Goal: Information Seeking & Learning: Learn about a topic

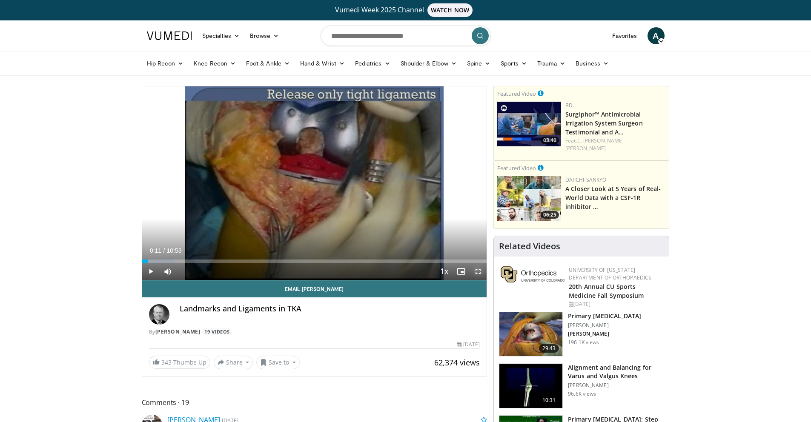
click at [479, 271] on span "Video Player" at bounding box center [478, 271] width 17 height 17
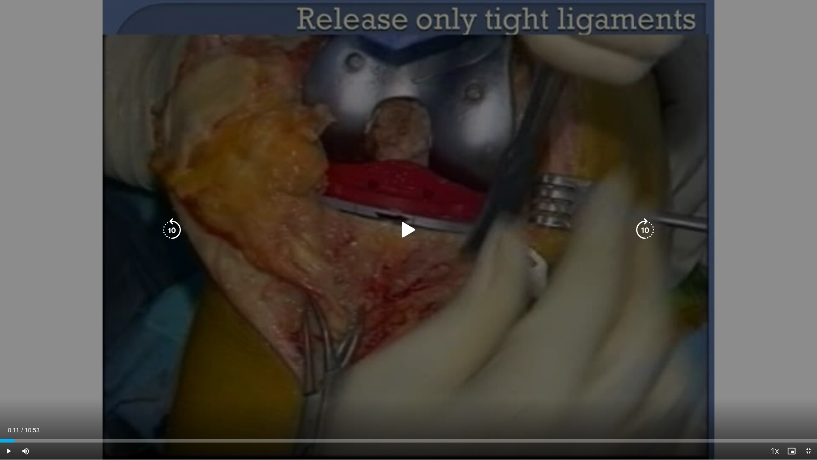
click at [406, 230] on icon "Video Player" at bounding box center [409, 230] width 24 height 24
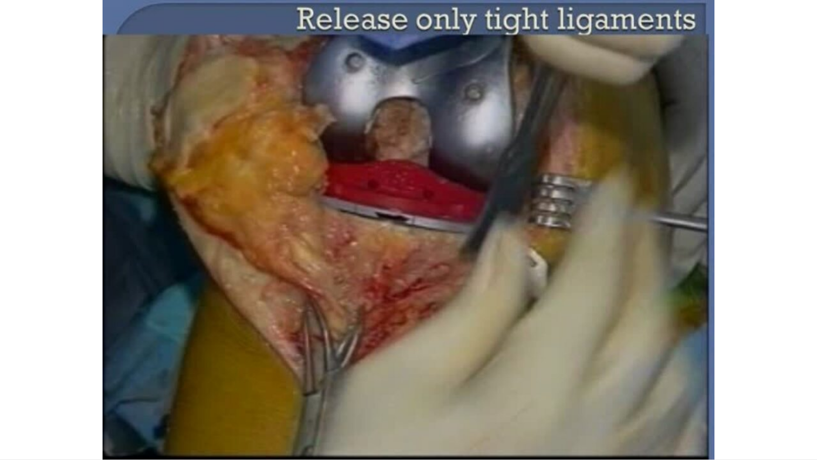
click at [761, 149] on div "10 seconds Tap to unmute" at bounding box center [408, 229] width 817 height 459
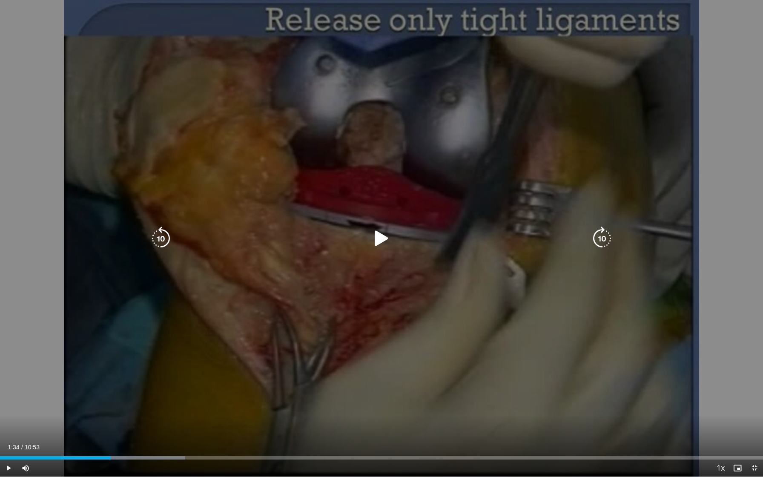
click at [382, 243] on icon "Video Player" at bounding box center [382, 238] width 24 height 24
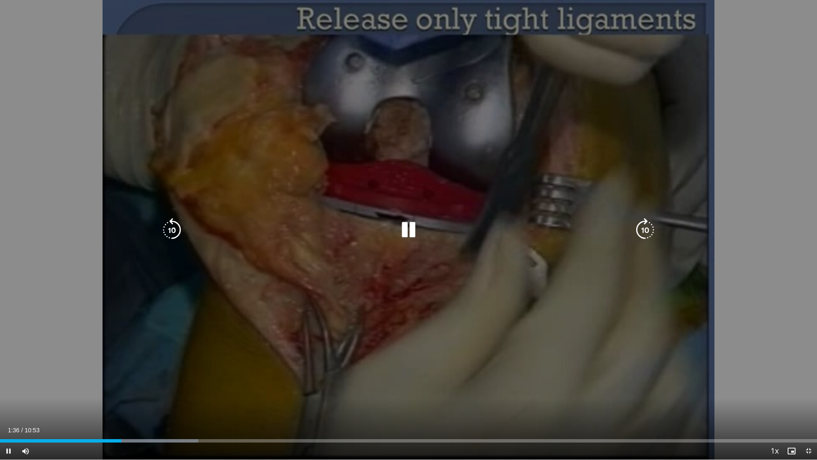
click at [289, 88] on div "10 seconds Tap to unmute" at bounding box center [408, 229] width 817 height 459
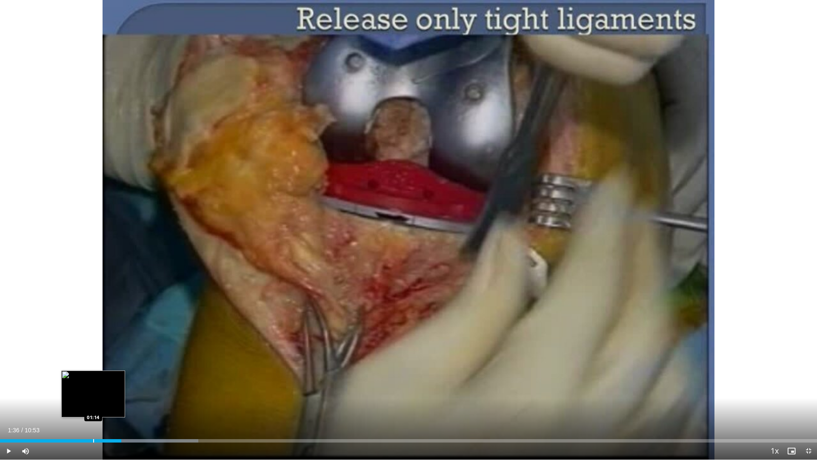
click at [94, 440] on div "Progress Bar" at bounding box center [93, 440] width 1 height 3
click at [7, 451] on span "Video Player" at bounding box center [8, 450] width 17 height 17
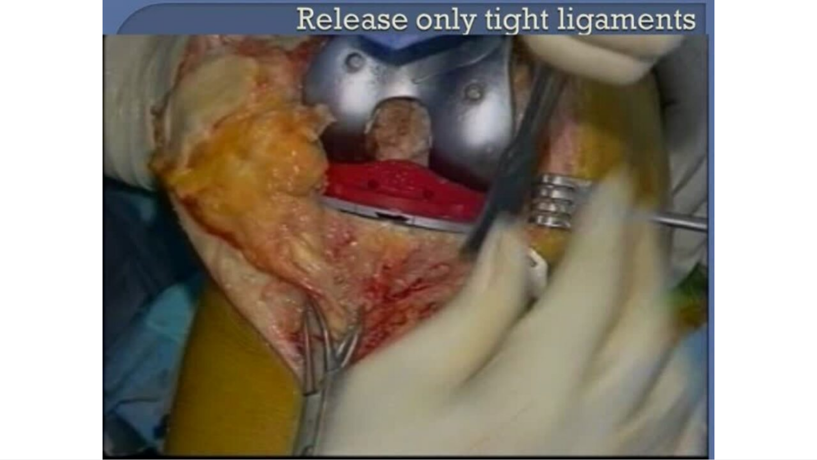
click at [0, 442] on button "Pause" at bounding box center [8, 450] width 17 height 17
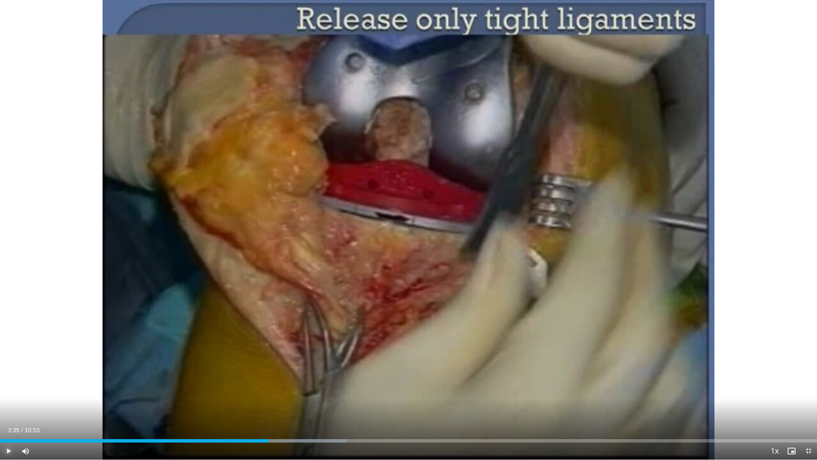
click at [0, 442] on button "Play" at bounding box center [8, 450] width 17 height 17
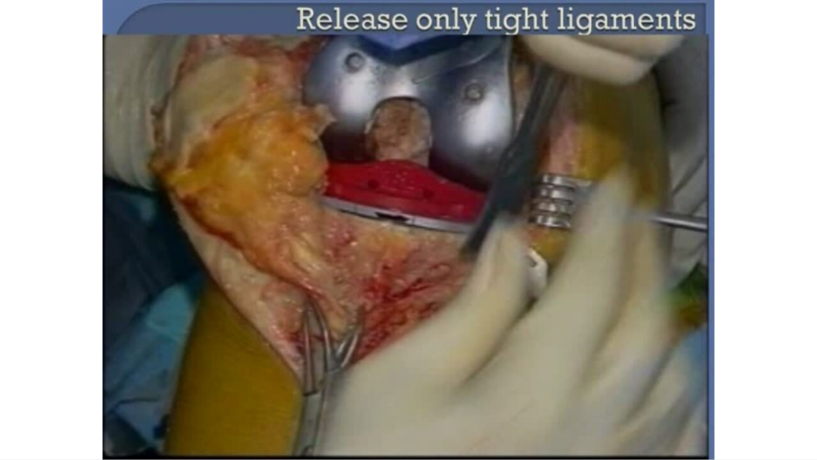
click at [0, 442] on button "Pause" at bounding box center [8, 450] width 17 height 17
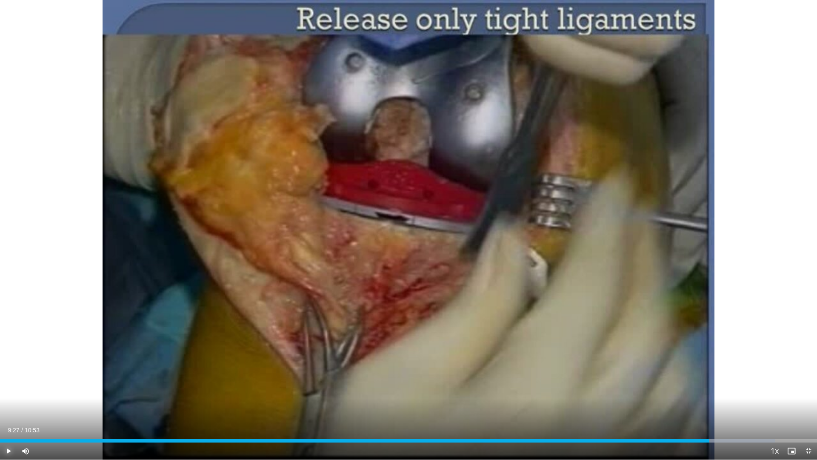
click at [0, 442] on button "Play" at bounding box center [8, 450] width 17 height 17
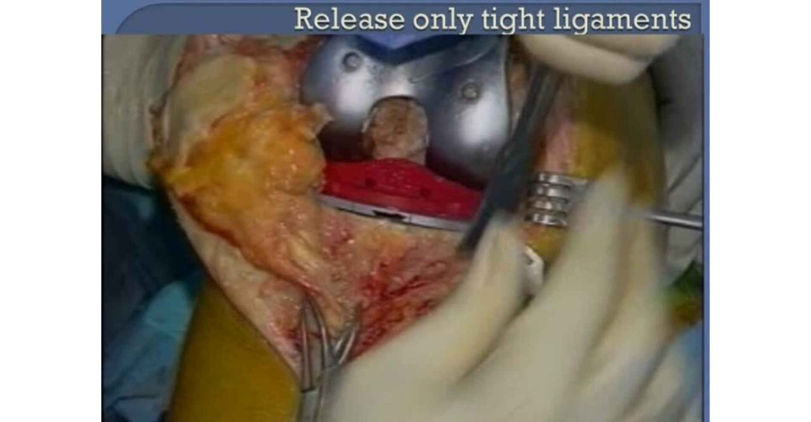
scroll to position [44, 0]
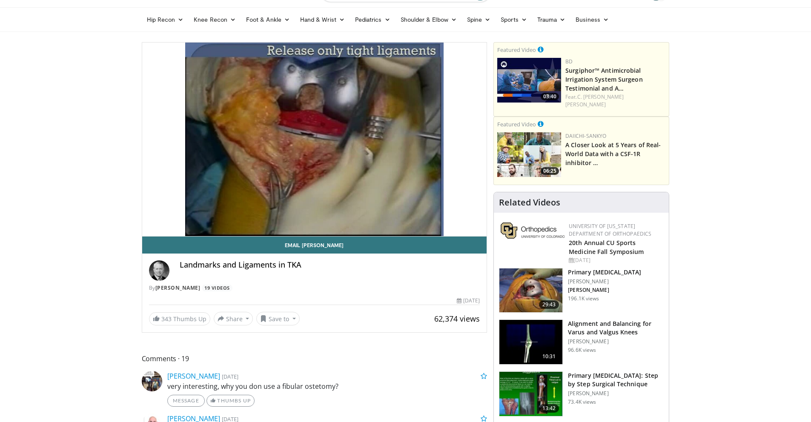
click at [591, 268] on h3 "Primary [MEDICAL_DATA]" at bounding box center [604, 272] width 73 height 9
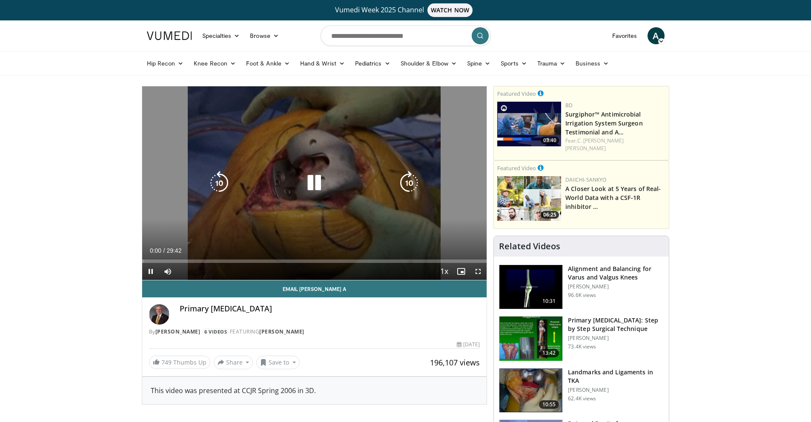
click at [312, 187] on icon "Video Player" at bounding box center [314, 183] width 24 height 24
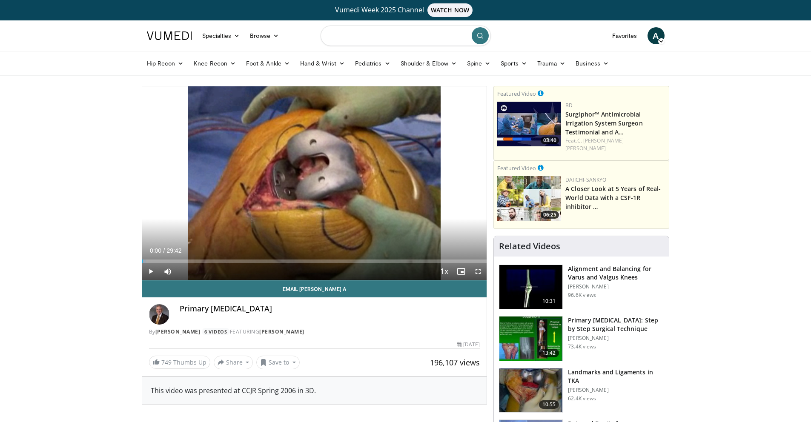
click at [401, 30] on input "Search topics, interventions" at bounding box center [406, 36] width 170 height 20
type input "**********"
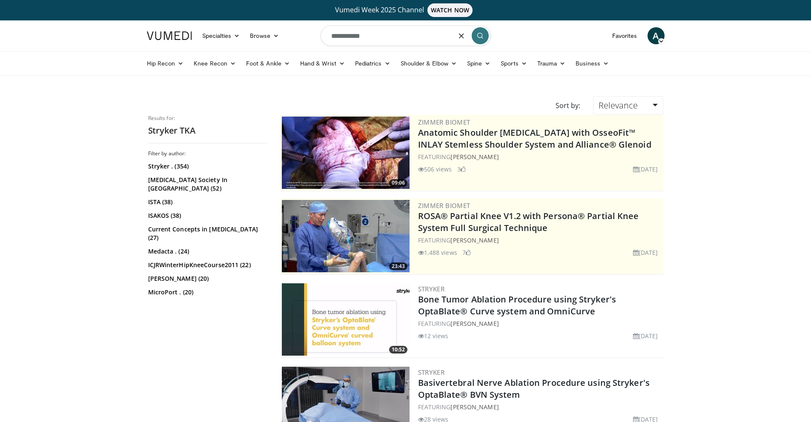
drag, startPoint x: 375, startPoint y: 34, endPoint x: 319, endPoint y: 34, distance: 56.2
click at [319, 34] on nav "Specialties Adult & Family Medicine Allergy, Asthma, Immunology Anesthesiology …" at bounding box center [406, 35] width 528 height 31
type input "********"
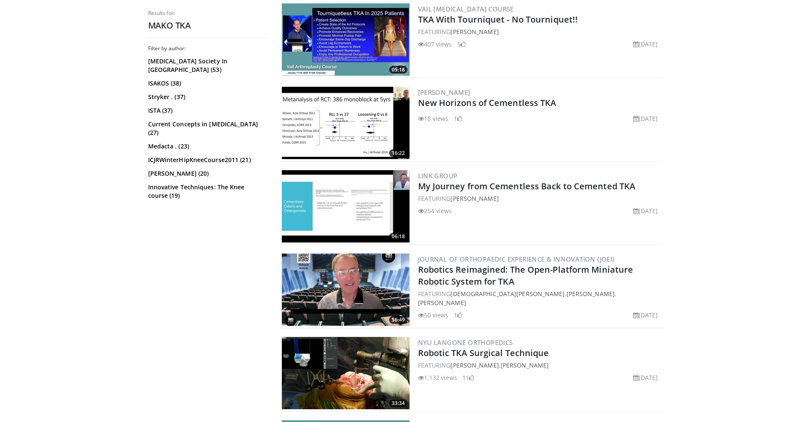
scroll to position [615, 0]
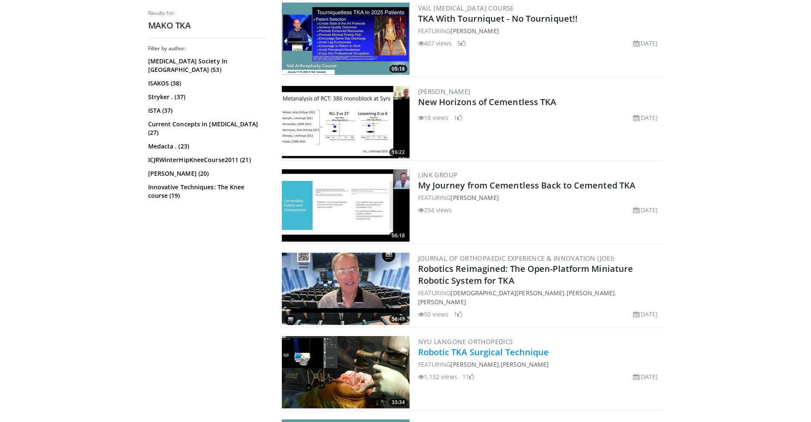
click at [463, 352] on link "Robotic TKA Surgical Technique" at bounding box center [483, 352] width 131 height 11
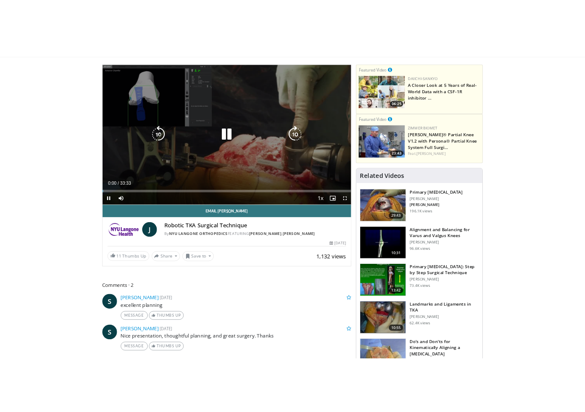
scroll to position [72, 0]
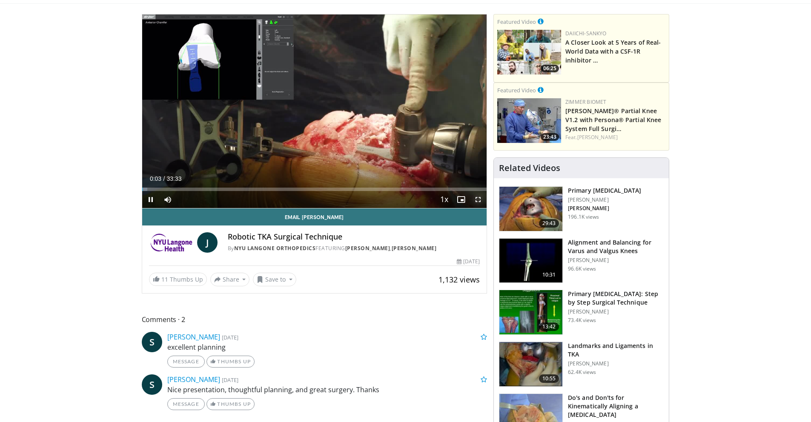
click at [478, 200] on span "Video Player" at bounding box center [478, 199] width 17 height 17
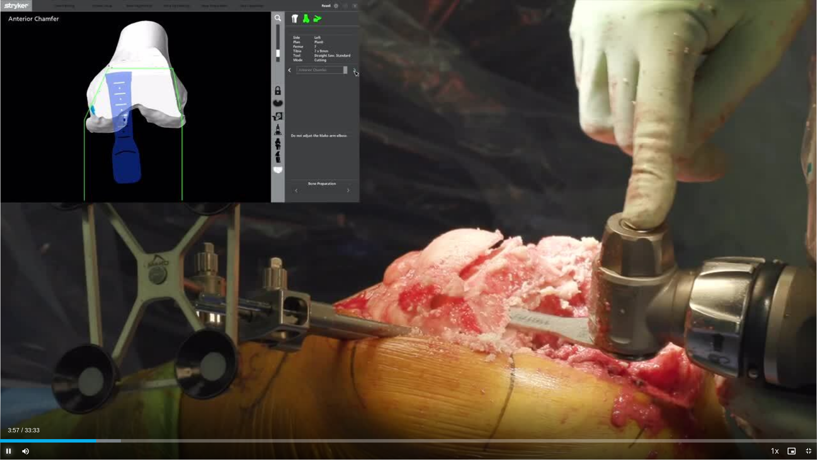
click at [9, 422] on span "Video Player" at bounding box center [8, 450] width 17 height 17
drag, startPoint x: 94, startPoint y: 439, endPoint x: 82, endPoint y: 439, distance: 12.4
click at [81, 422] on div "Progress Bar" at bounding box center [81, 440] width 1 height 3
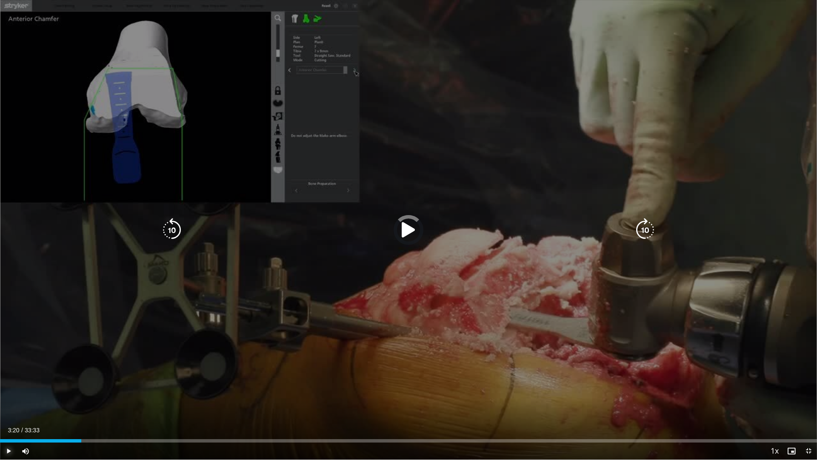
click at [0, 422] on button "Play" at bounding box center [8, 450] width 17 height 17
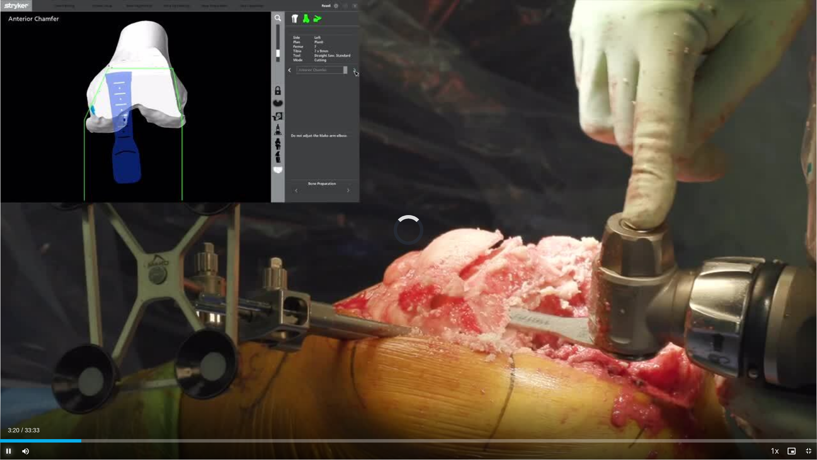
click at [10, 422] on span "Video Player" at bounding box center [8, 450] width 17 height 17
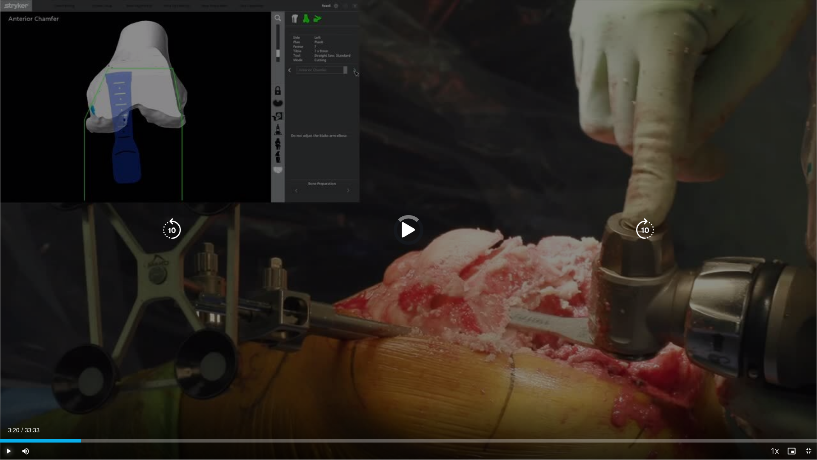
click at [10, 422] on span "Video Player" at bounding box center [8, 450] width 17 height 17
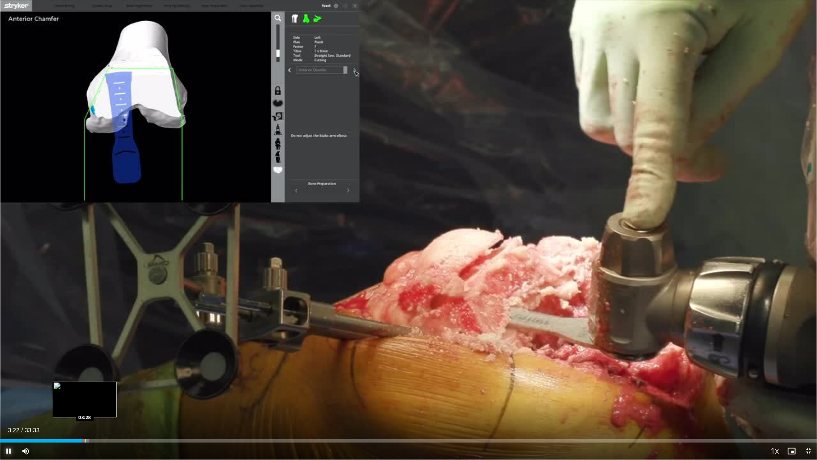
click at [85, 422] on div "Progress Bar" at bounding box center [85, 440] width 1 height 3
click at [93, 422] on div "Progress Bar" at bounding box center [93, 440] width 1 height 3
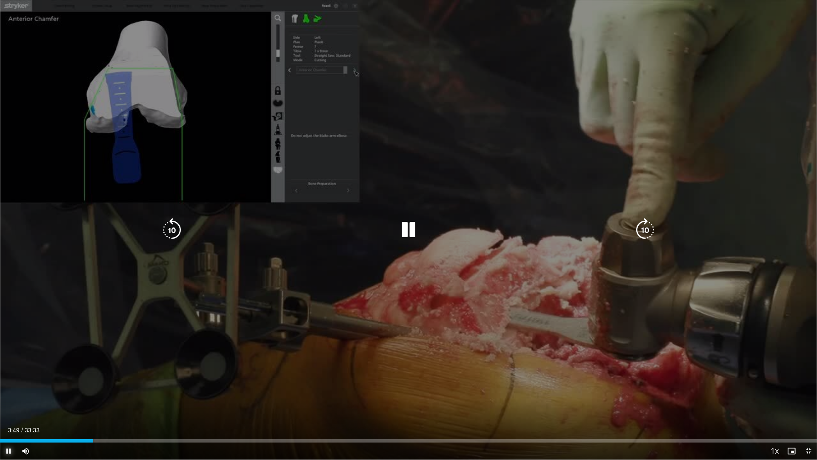
click at [0, 422] on button "Pause" at bounding box center [8, 450] width 17 height 17
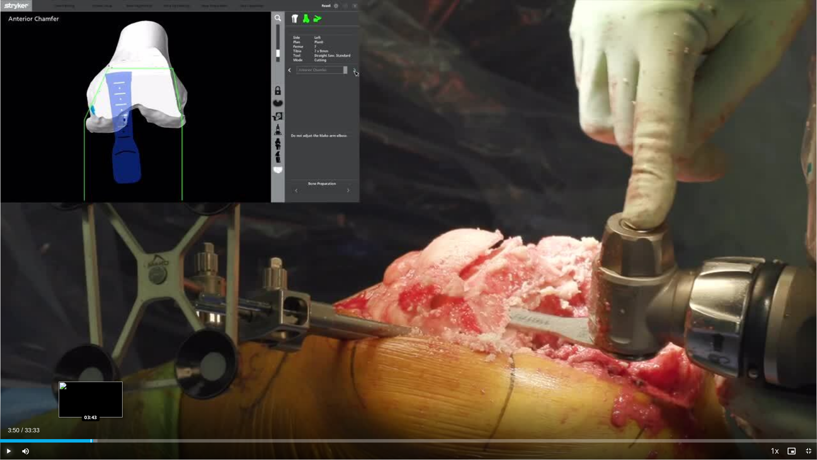
click at [91, 422] on div "Progress Bar" at bounding box center [91, 440] width 1 height 3
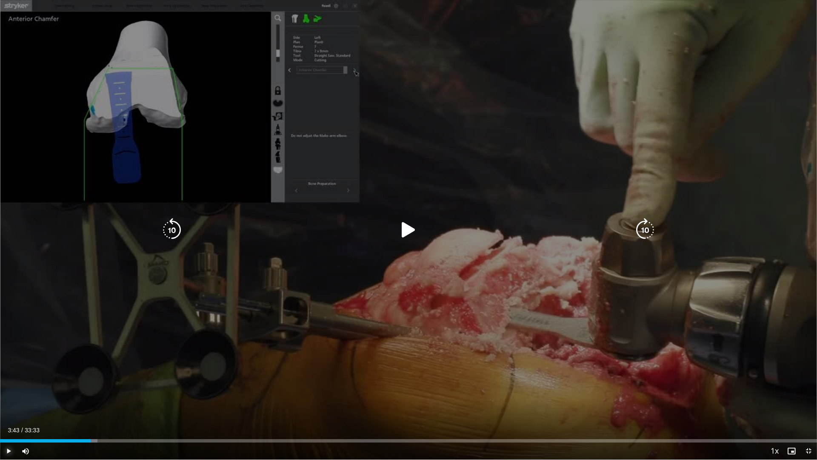
click at [0, 422] on button "Play" at bounding box center [8, 450] width 17 height 17
click at [413, 235] on icon "Video Player" at bounding box center [409, 230] width 24 height 24
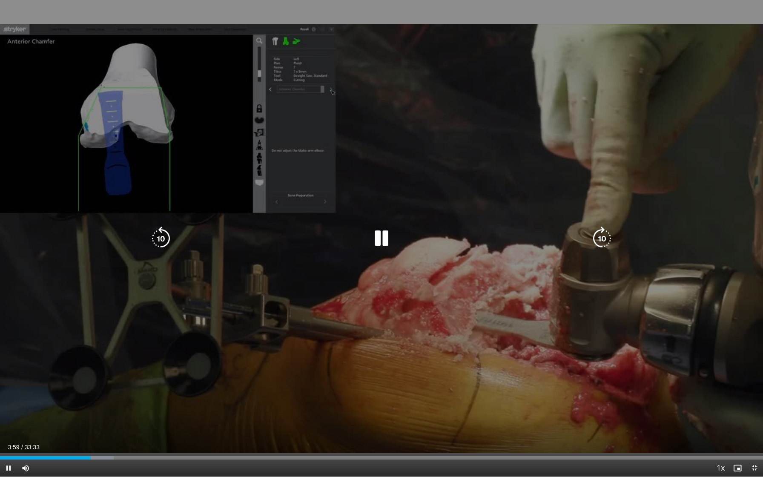
click at [387, 245] on icon "Video Player" at bounding box center [382, 238] width 24 height 24
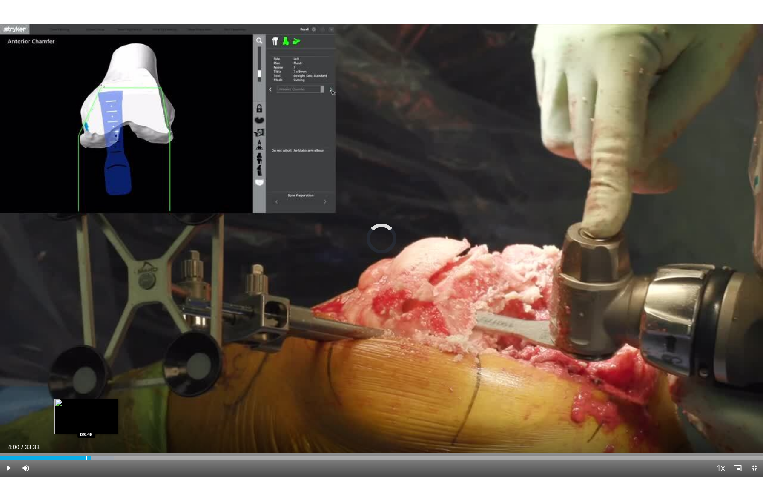
click at [86, 422] on div "Loaded : 14.91% 04:00 03:48" at bounding box center [381, 455] width 763 height 8
click at [83, 422] on div "Progress Bar" at bounding box center [83, 457] width 1 height 3
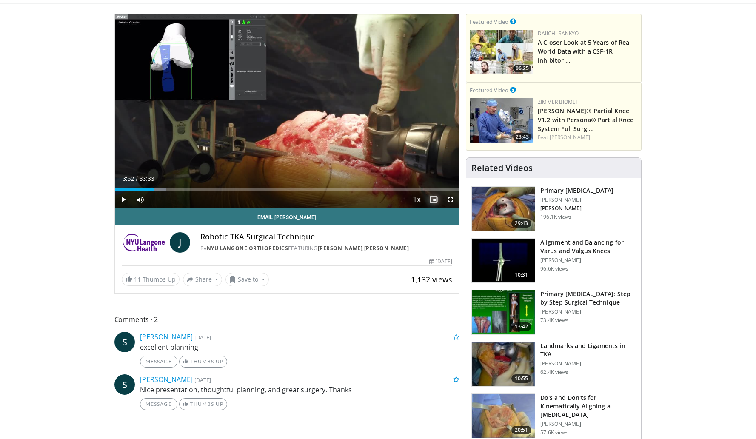
click at [433, 202] on span "Video Player" at bounding box center [433, 199] width 17 height 17
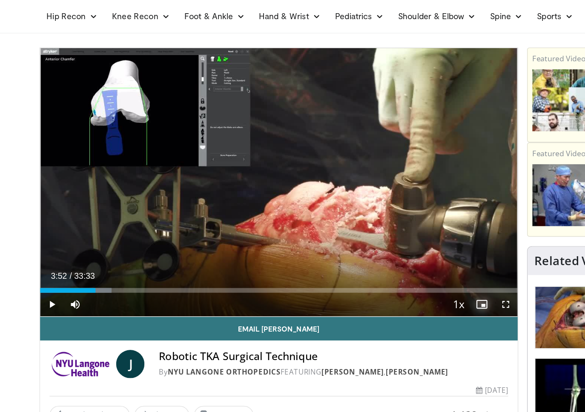
scroll to position [49, 0]
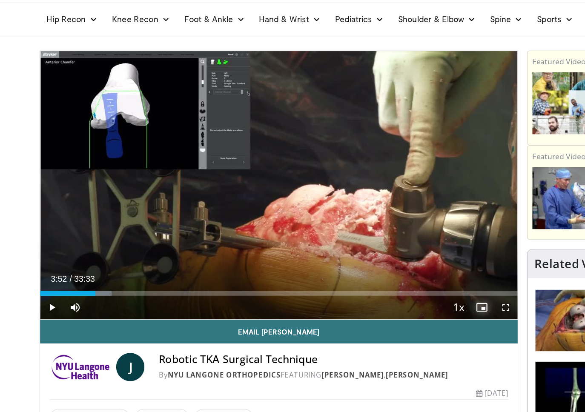
click at [340, 214] on button "Enable picture-in-picture mode" at bounding box center [348, 222] width 17 height 17
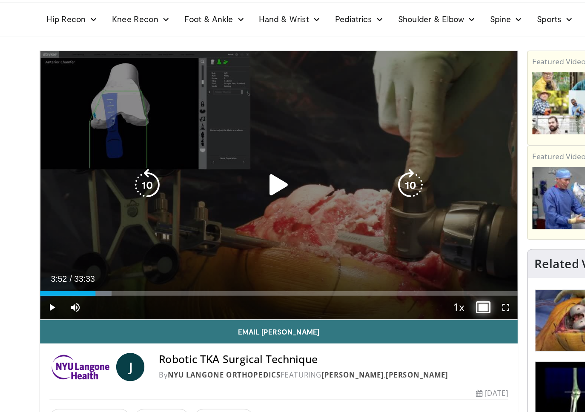
click at [340, 214] on button "Disable picture-in-picture mode" at bounding box center [348, 222] width 17 height 17
click at [206, 138] on icon "Video Player" at bounding box center [201, 134] width 24 height 24
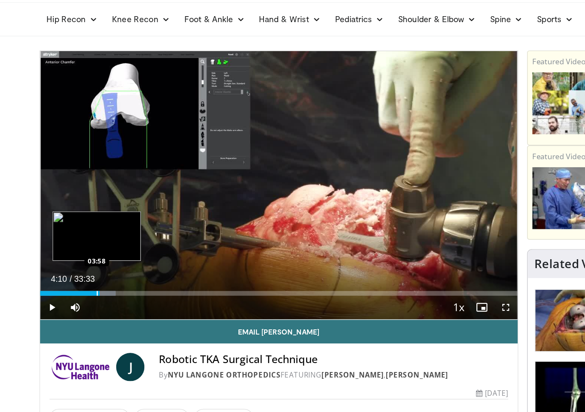
click at [69, 207] on div "Loaded : 15.76% 04:10 03:58" at bounding box center [201, 210] width 345 height 8
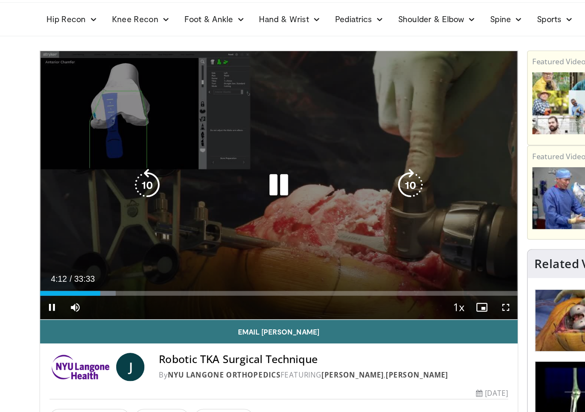
click at [201, 138] on icon "Video Player" at bounding box center [201, 134] width 24 height 24
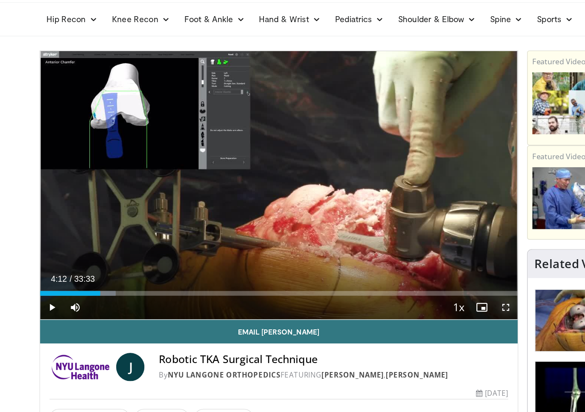
click at [366, 219] on span "Video Player" at bounding box center [365, 222] width 17 height 17
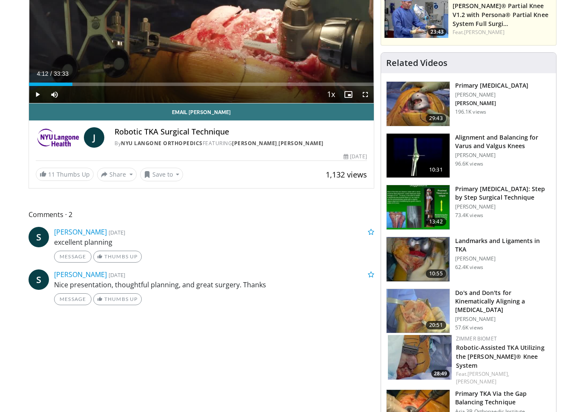
scroll to position [183, 0]
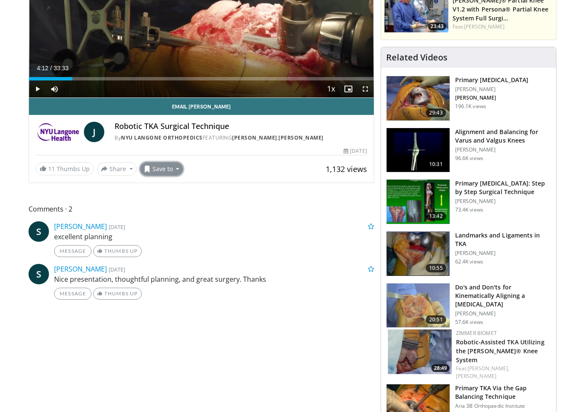
click at [160, 168] on button "Save to" at bounding box center [161, 169] width 43 height 14
click at [122, 169] on button "Share" at bounding box center [117, 169] width 40 height 14
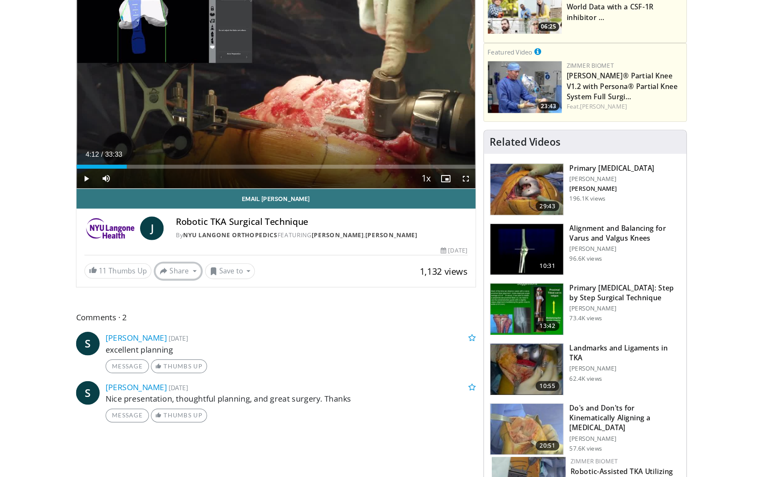
scroll to position [113, 0]
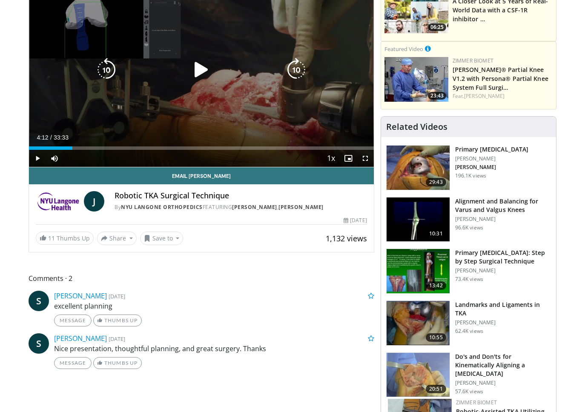
click at [200, 72] on icon "Video Player" at bounding box center [201, 70] width 24 height 24
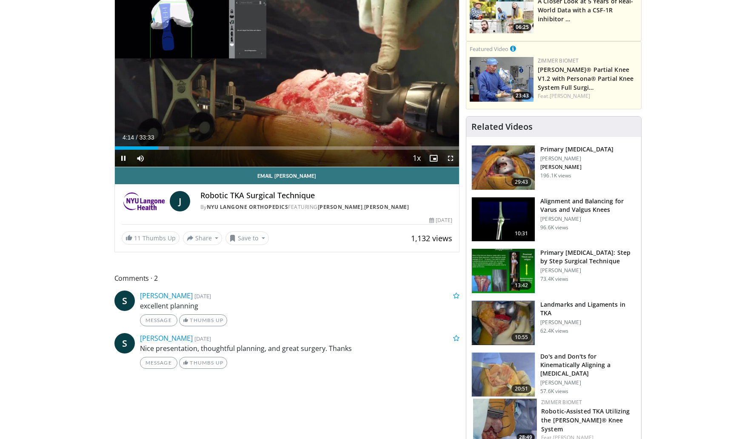
click at [453, 158] on span "Video Player" at bounding box center [450, 158] width 17 height 17
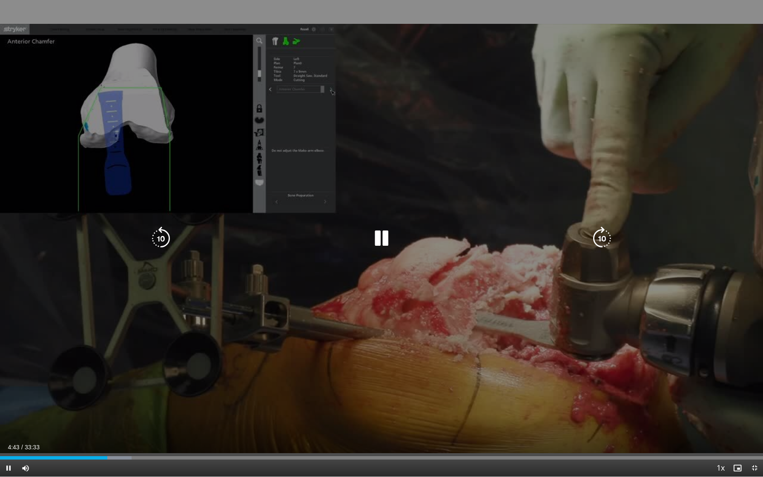
click at [572, 169] on div "10 seconds Tap to unmute" at bounding box center [381, 238] width 763 height 476
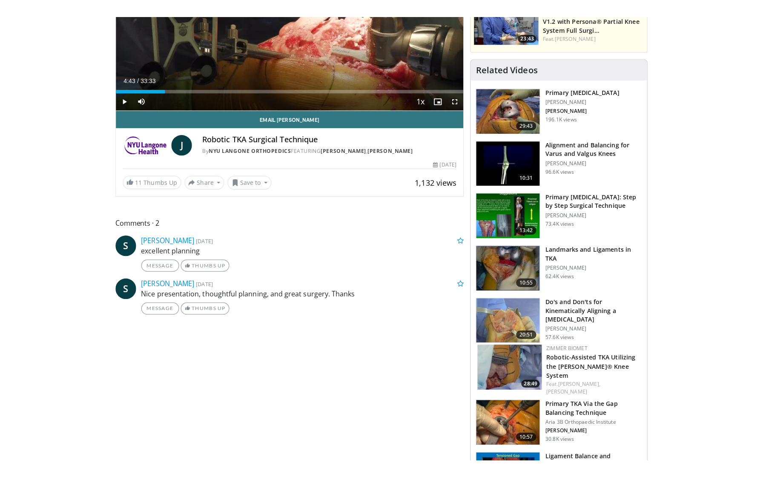
scroll to position [0, 0]
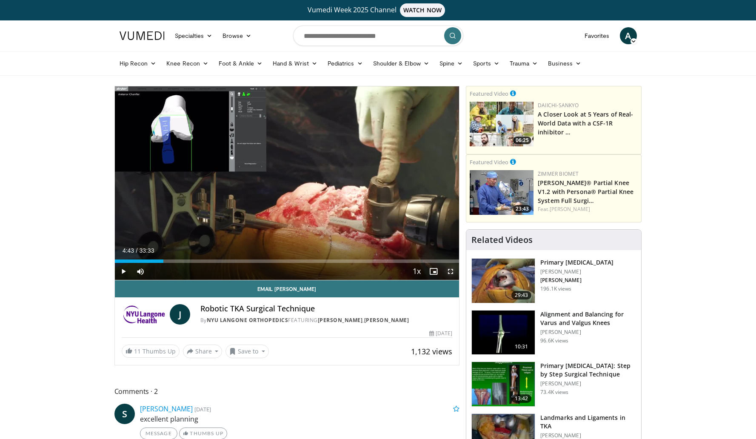
click at [450, 275] on span "Video Player" at bounding box center [450, 271] width 17 height 17
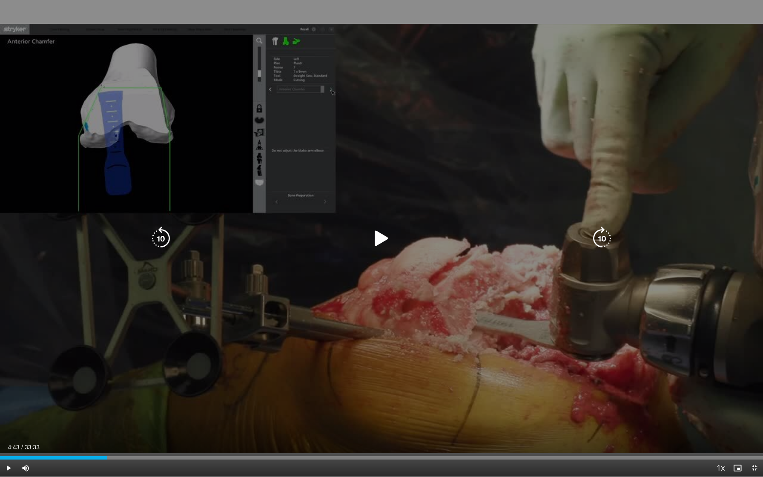
click at [374, 235] on icon "Video Player" at bounding box center [382, 238] width 24 height 24
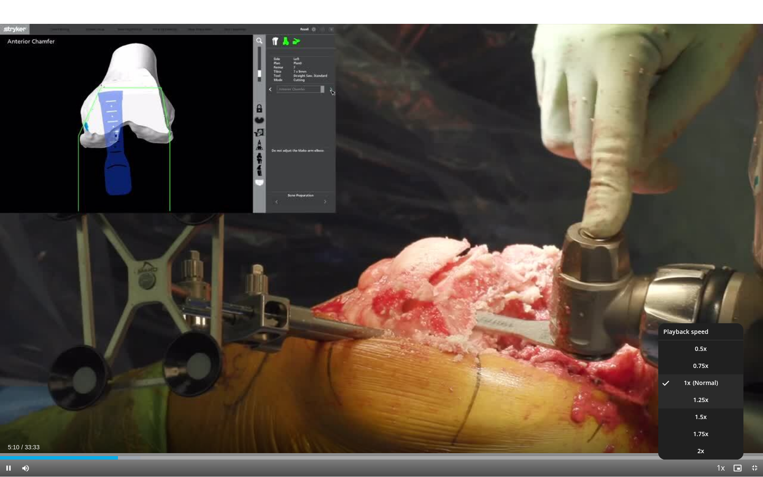
click at [707, 403] on span "1.25x" at bounding box center [700, 399] width 15 height 9
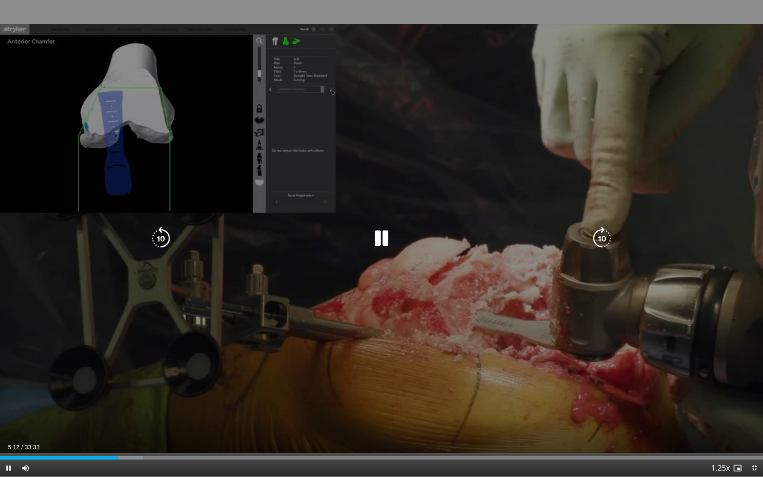
click at [665, 164] on div "10 seconds Tap to unmute" at bounding box center [381, 238] width 763 height 476
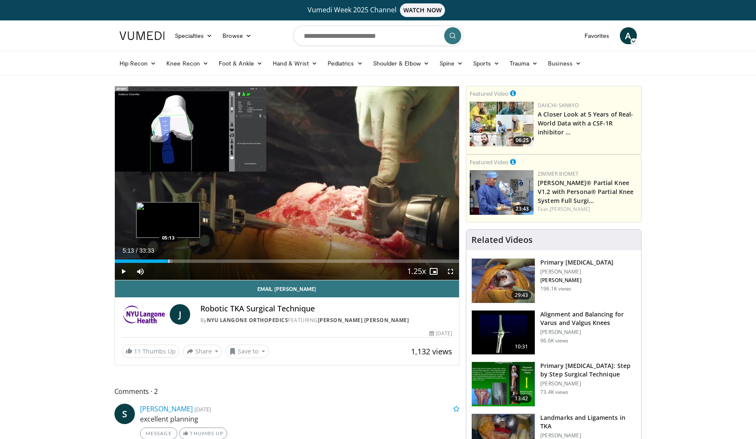
click at [169, 261] on div "Progress Bar" at bounding box center [169, 261] width 1 height 3
click at [452, 269] on span "Video Player" at bounding box center [450, 271] width 17 height 17
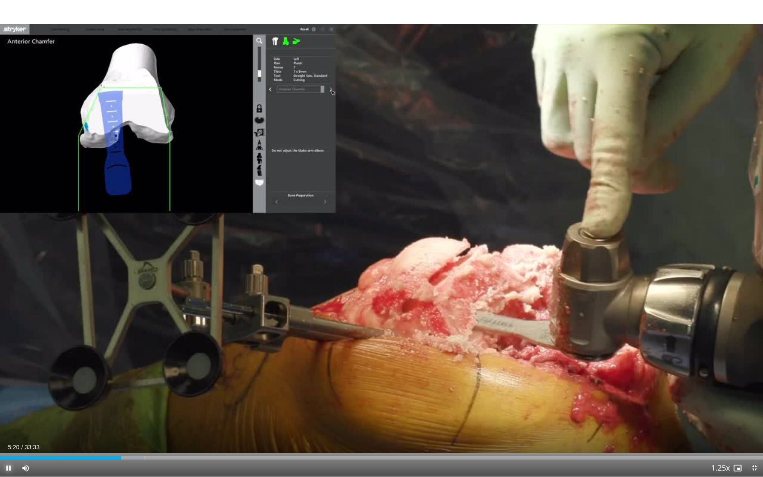
click at [7, 422] on span "Video Player" at bounding box center [8, 467] width 17 height 17
click at [117, 422] on div "Progress Bar" at bounding box center [117, 457] width 1 height 3
click at [0, 422] on button "Play" at bounding box center [8, 467] width 17 height 17
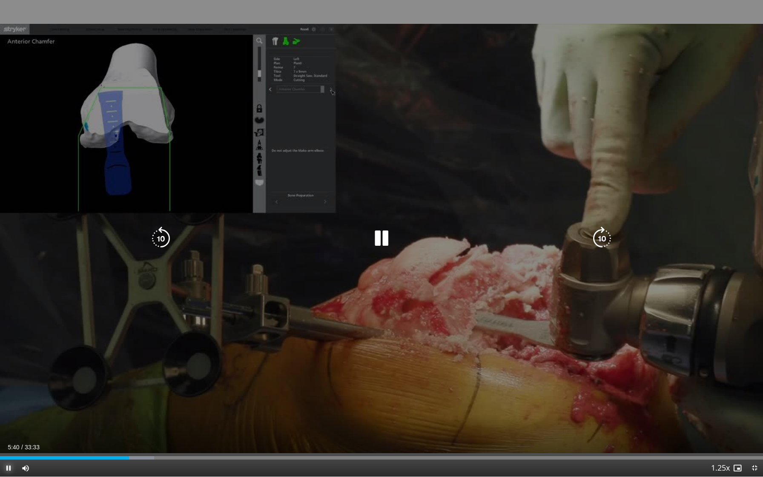
click at [0, 422] on button "Pause" at bounding box center [8, 467] width 17 height 17
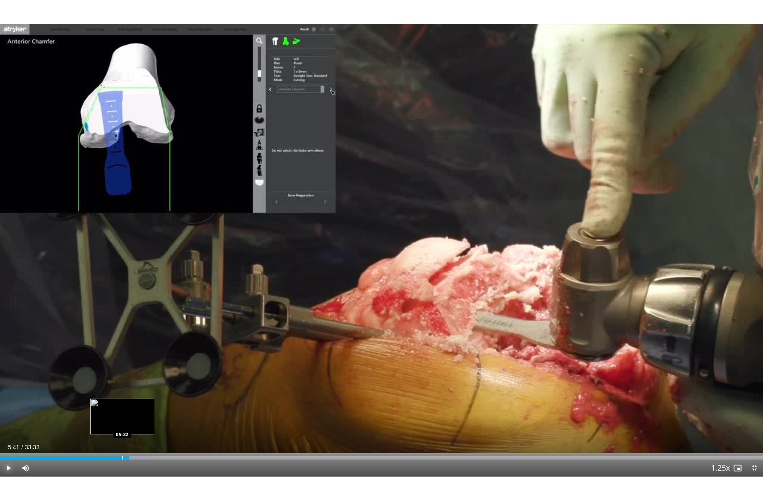
click at [122, 422] on div "Progress Bar" at bounding box center [122, 457] width 1 height 3
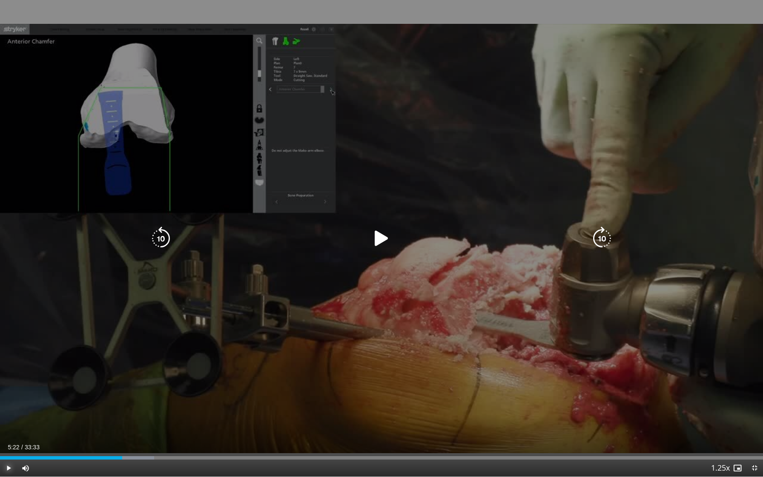
click at [0, 422] on button "Play" at bounding box center [8, 467] width 17 height 17
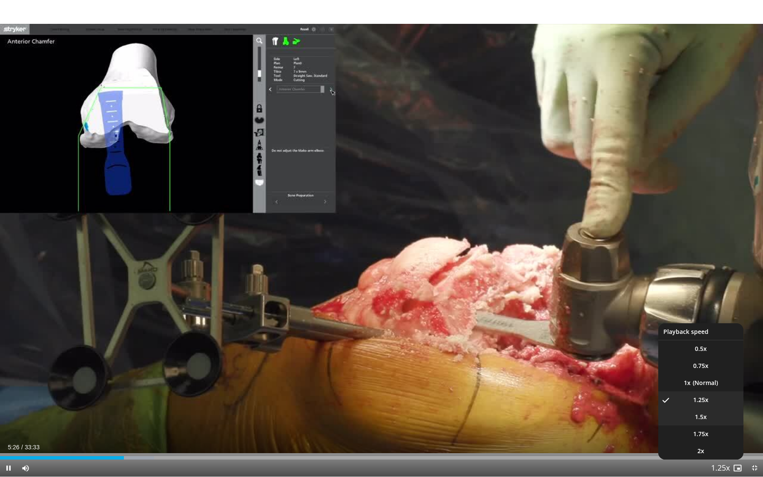
click at [711, 422] on li "1.5x" at bounding box center [700, 416] width 85 height 17
click at [708, 406] on li "1.25x" at bounding box center [700, 399] width 85 height 17
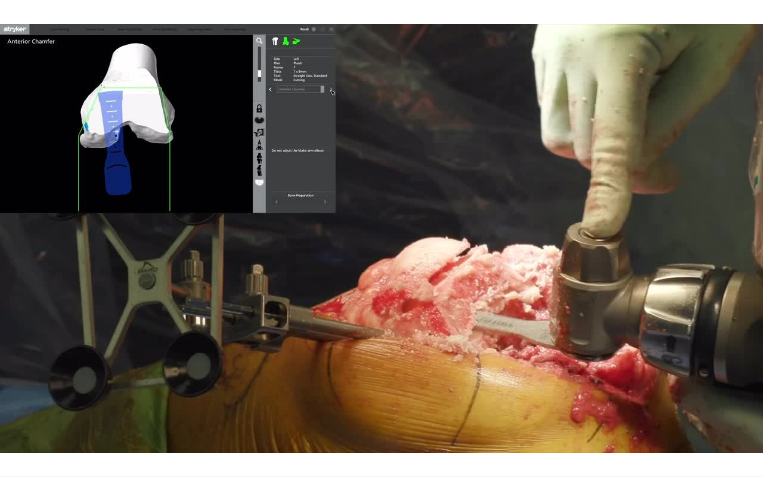
click at [712, 422] on button "Playback Rate" at bounding box center [720, 467] width 17 height 17
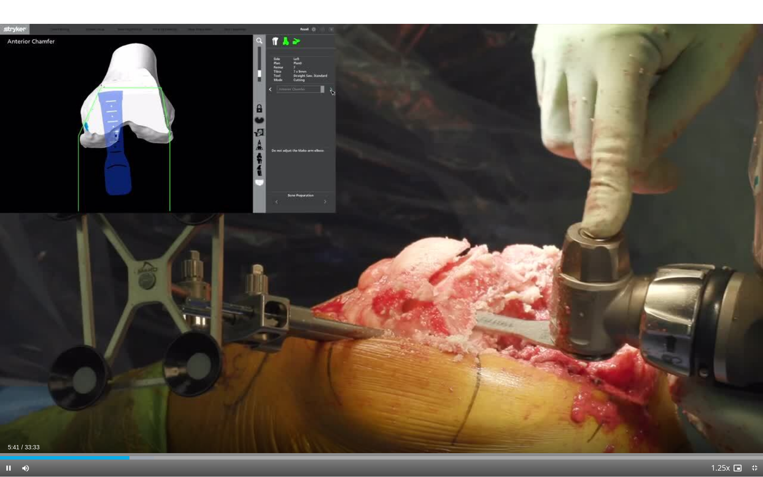
click at [712, 422] on button "Playback Rate" at bounding box center [720, 467] width 17 height 17
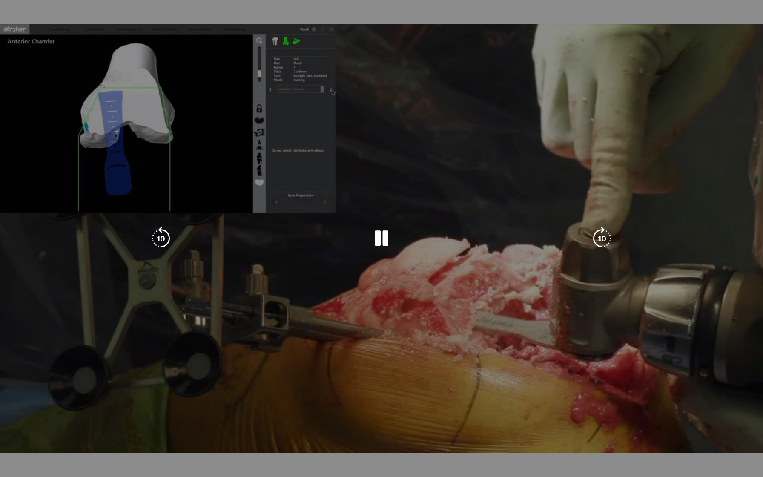
click at [629, 139] on div "10 seconds Tap to unmute" at bounding box center [381, 238] width 763 height 476
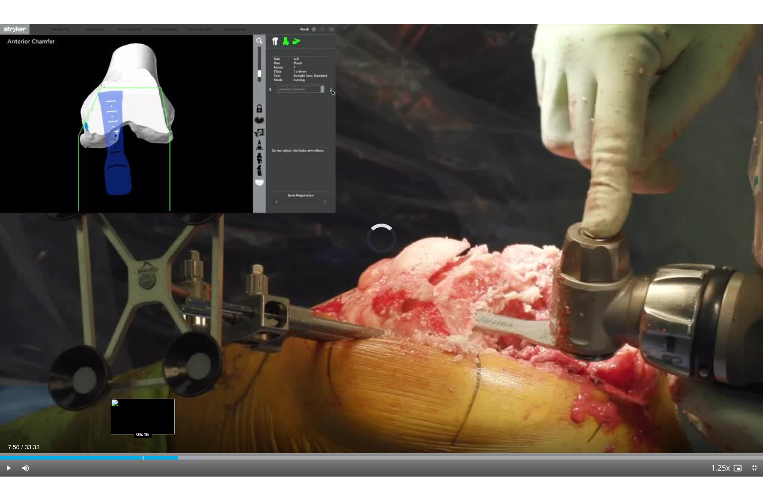
click at [143, 422] on div "Loaded : 26.35% 07:50 06:16" at bounding box center [381, 455] width 763 height 8
click at [125, 422] on div "Progress Bar" at bounding box center [125, 457] width 1 height 3
click at [105, 422] on div "Loaded : 0.00% 04:37 04:37" at bounding box center [381, 455] width 763 height 8
